Goal: Task Accomplishment & Management: Use online tool/utility

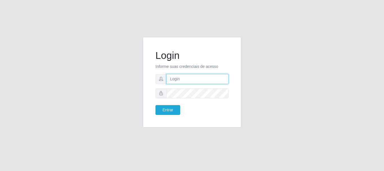
click at [171, 81] on input "text" at bounding box center [197, 79] width 62 height 10
type input "[EMAIL_ADDRESS][DOMAIN_NAME]"
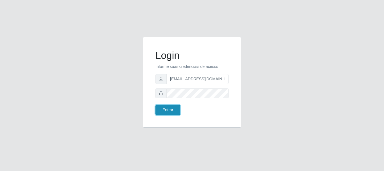
click at [166, 112] on button "Entrar" at bounding box center [167, 110] width 25 height 10
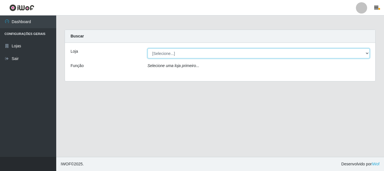
click at [368, 51] on select "[Selecione...] SuperFácil Atacado - Rodoviária" at bounding box center [259, 53] width 222 height 10
select select "400"
click at [148, 48] on select "[Selecione...] SuperFácil Atacado - Rodoviária" at bounding box center [259, 53] width 222 height 10
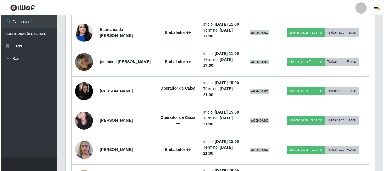
scroll to position [619, 0]
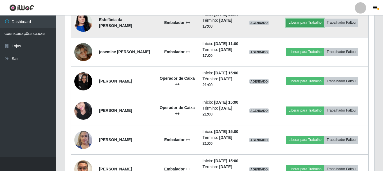
click at [302, 26] on button "Liberar para Trabalho" at bounding box center [305, 23] width 38 height 8
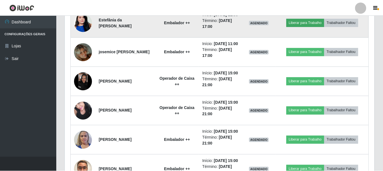
scroll to position [117, 306]
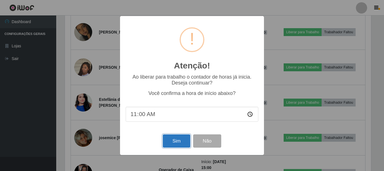
click at [165, 145] on button "Sim" at bounding box center [176, 140] width 27 height 13
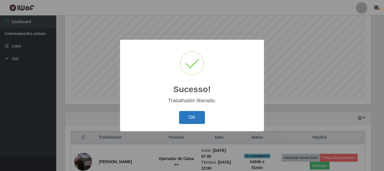
click at [191, 117] on button "OK" at bounding box center [192, 117] width 26 height 13
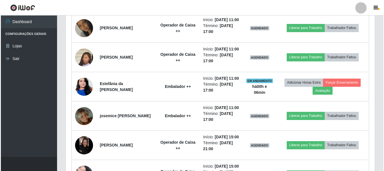
scroll to position [552, 0]
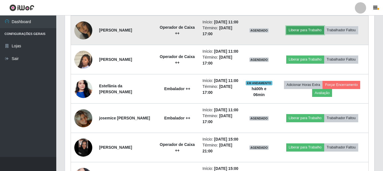
click at [302, 34] on button "Liberar para Trabalho" at bounding box center [305, 30] width 38 height 8
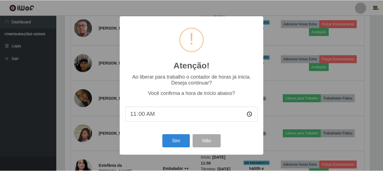
scroll to position [117, 306]
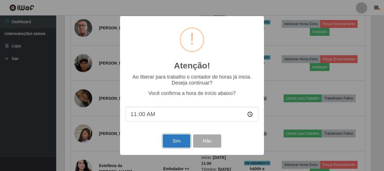
click at [179, 144] on button "Sim" at bounding box center [176, 140] width 27 height 13
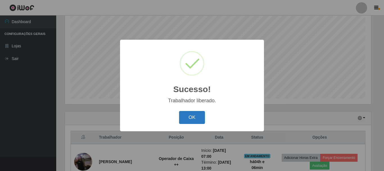
click at [187, 120] on button "OK" at bounding box center [192, 117] width 26 height 13
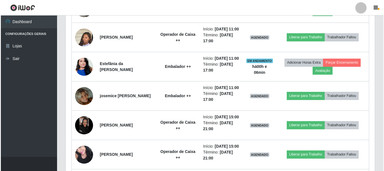
scroll to position [581, 0]
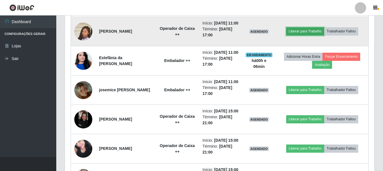
click at [316, 35] on button "Liberar para Trabalho" at bounding box center [305, 31] width 38 height 8
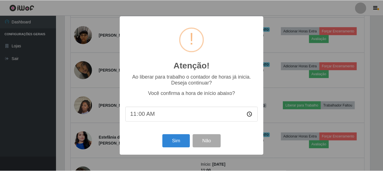
scroll to position [117, 306]
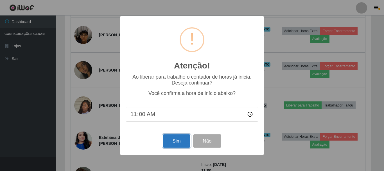
click at [178, 145] on button "Sim" at bounding box center [176, 140] width 27 height 13
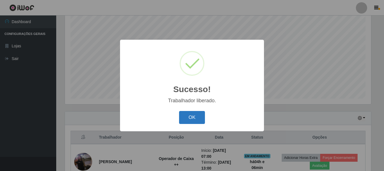
click at [186, 121] on button "OK" at bounding box center [192, 117] width 26 height 13
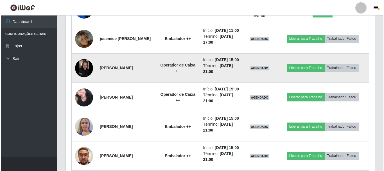
scroll to position [623, 0]
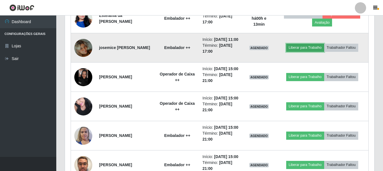
click at [310, 51] on button "Liberar para Trabalho" at bounding box center [305, 48] width 38 height 8
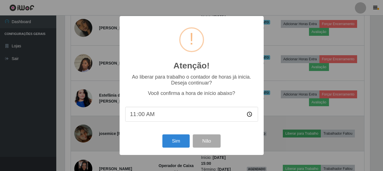
scroll to position [117, 306]
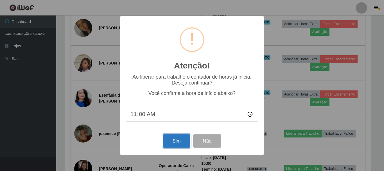
click at [177, 146] on button "Sim" at bounding box center [176, 140] width 27 height 13
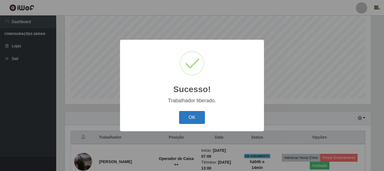
click at [185, 115] on button "OK" at bounding box center [192, 117] width 26 height 13
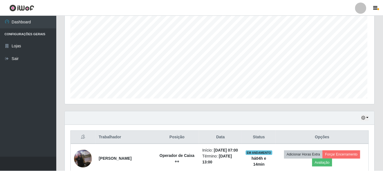
scroll to position [117, 309]
